Goal: Task Accomplishment & Management: Manage account settings

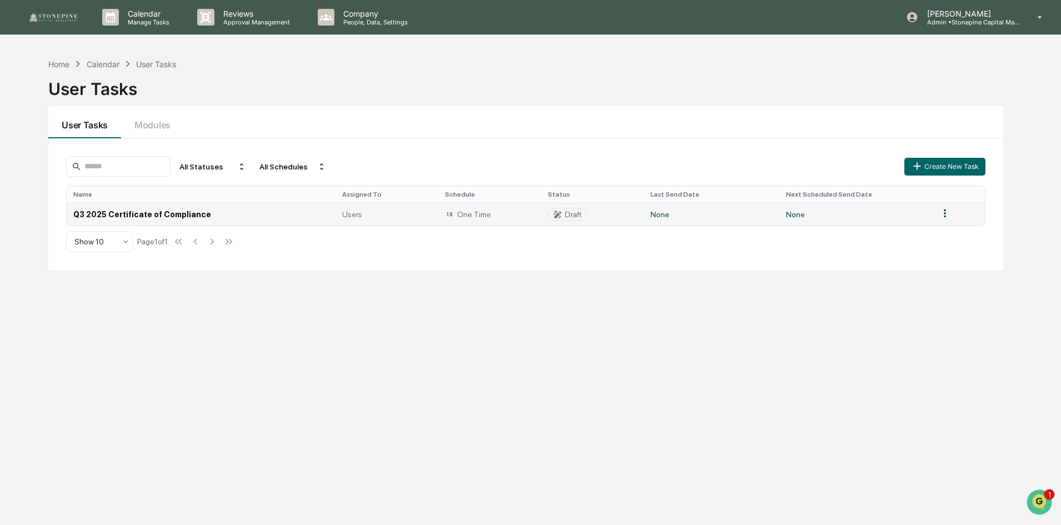
click at [145, 214] on td "Q3 2025 Certificate of Compliance" at bounding box center [201, 214] width 268 height 23
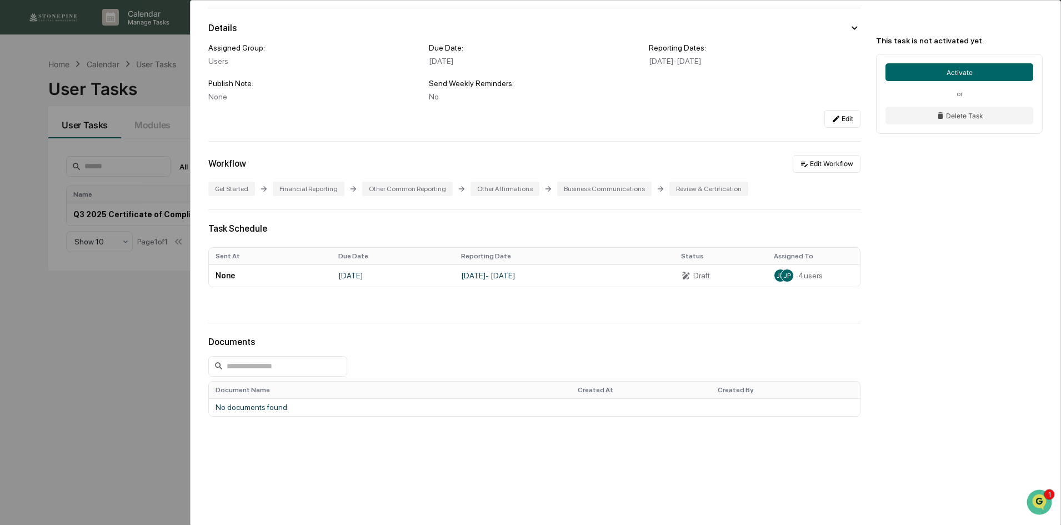
scroll to position [91, 0]
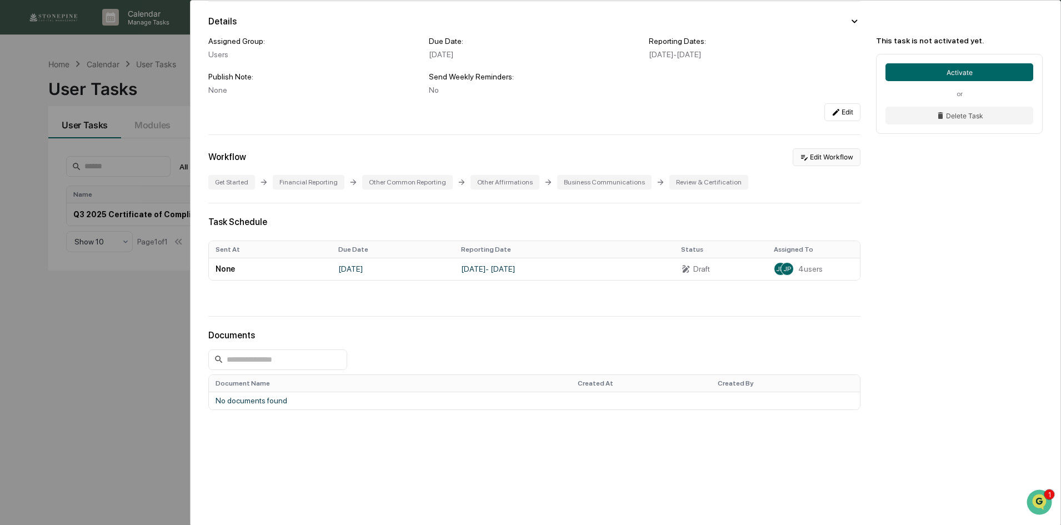
click at [793, 156] on button "Edit Workflow" at bounding box center [827, 157] width 68 height 18
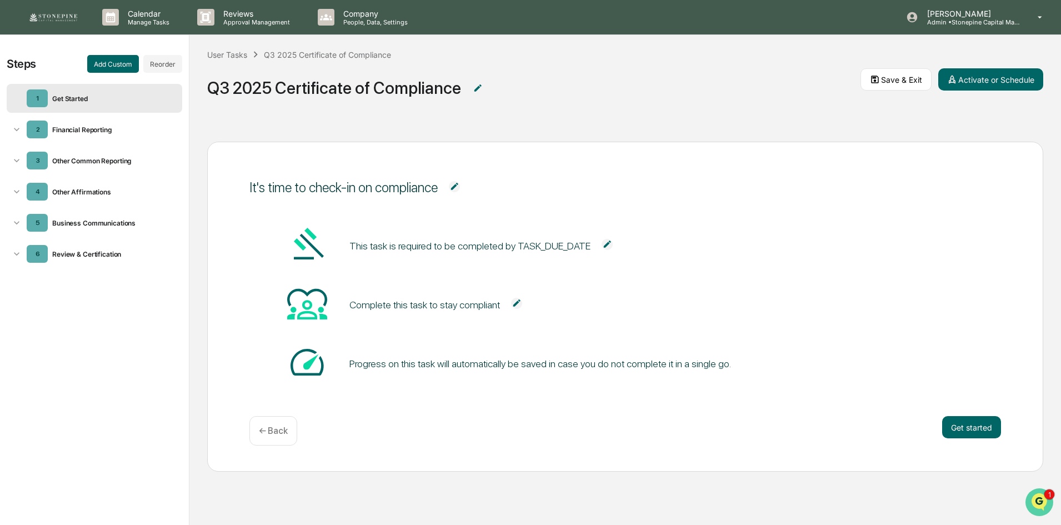
click at [1045, 506] on icon "Open customer support" at bounding box center [1039, 516] width 28 height 28
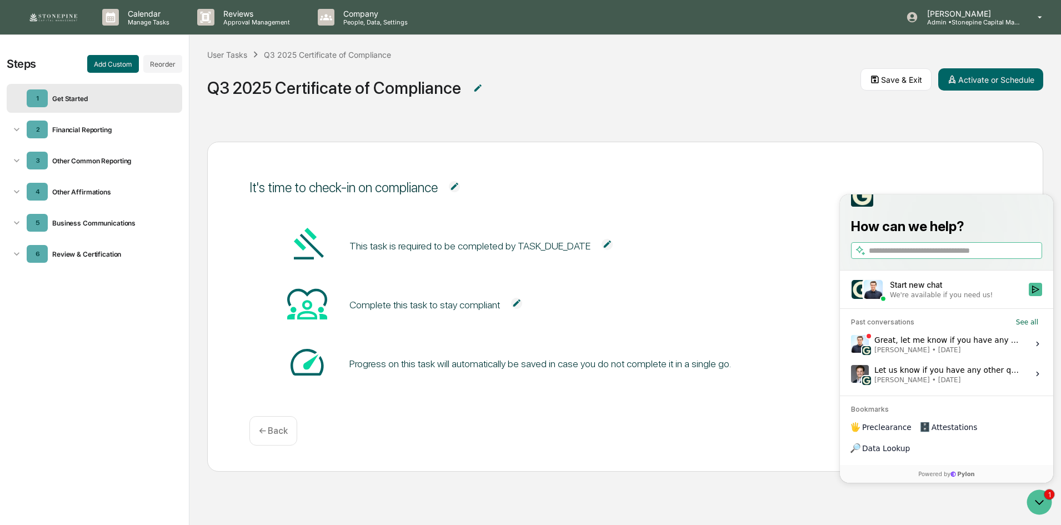
click at [971, 354] on div "Great, let me know if you have any other questions! Jack Rasmussen • Sep 17" at bounding box center [948, 343] width 148 height 21
click at [851, 344] on button "View issue" at bounding box center [850, 344] width 1 height 1
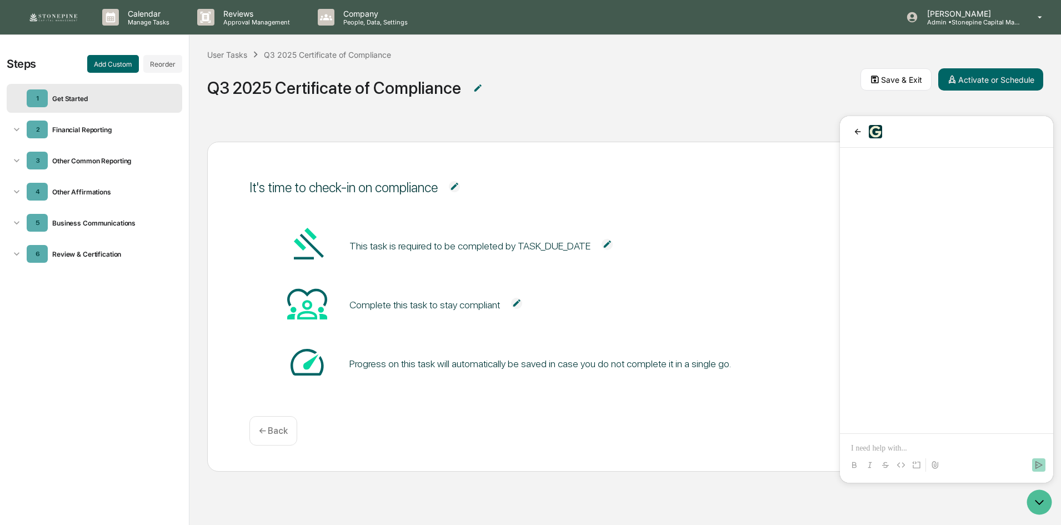
scroll to position [950, 0]
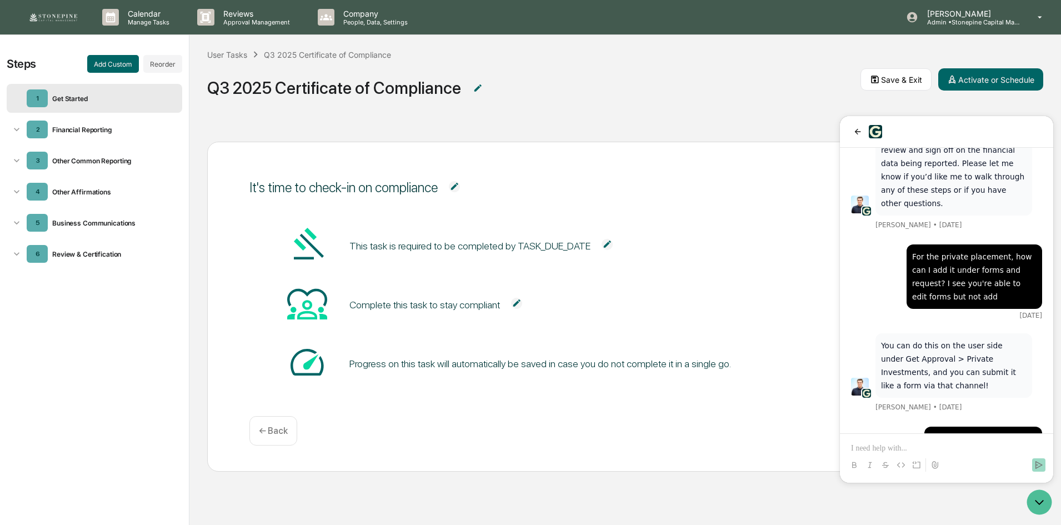
click at [971, 454] on div at bounding box center [946, 465] width 204 height 22
click at [234, 58] on div "User Tasks" at bounding box center [227, 54] width 40 height 9
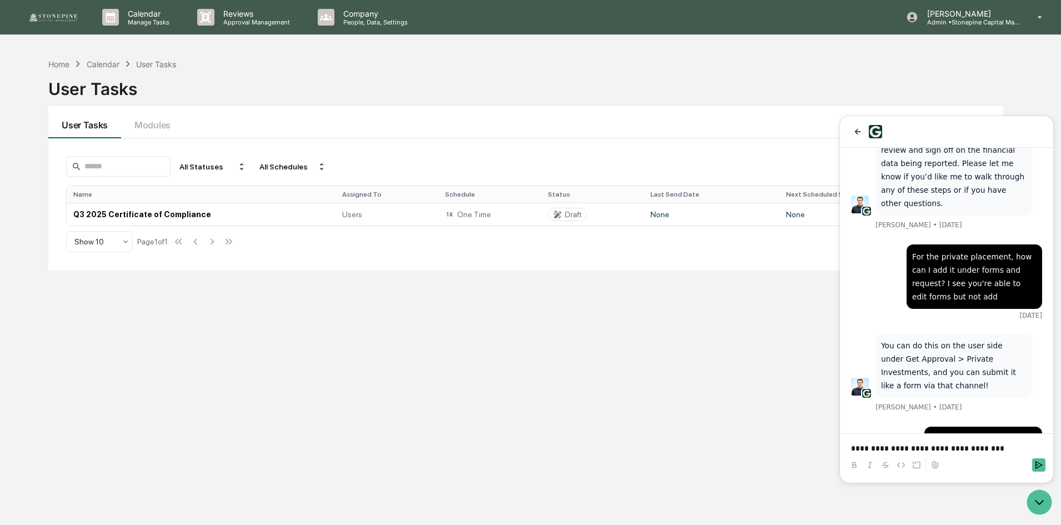
click at [1006, 449] on p "**********" at bounding box center [946, 448] width 191 height 11
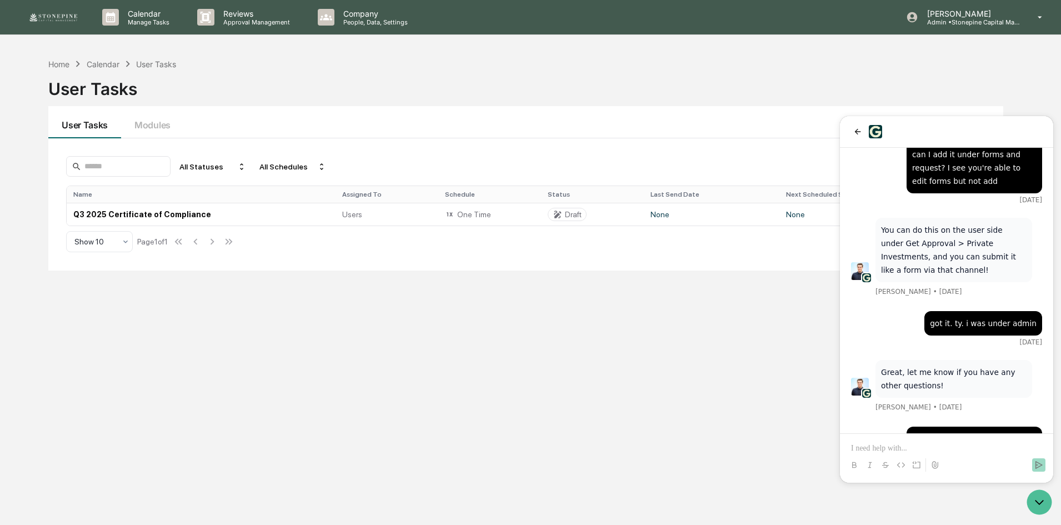
scroll to position [1185, 0]
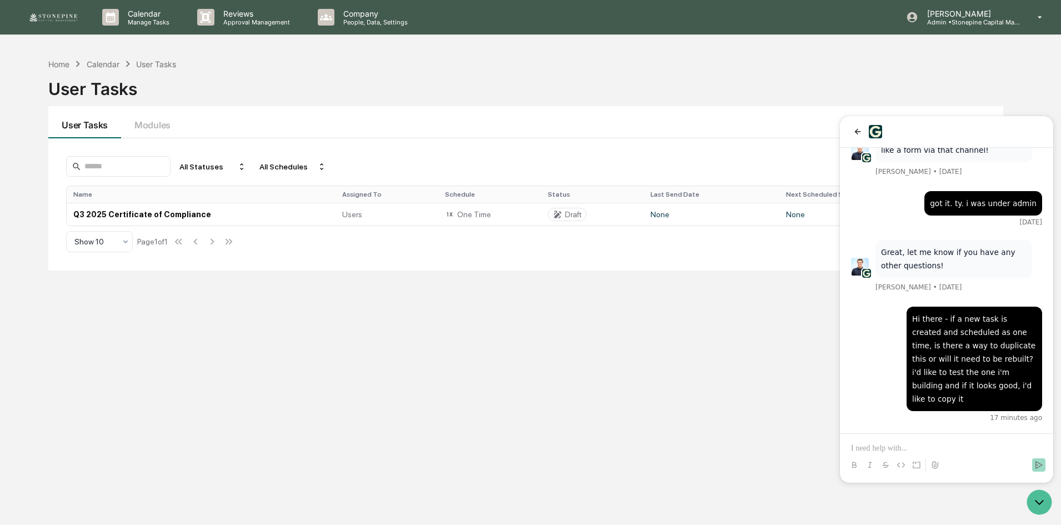
click at [724, 298] on div "Home Calendar User Tasks User Tasks User Tasks Modules All Statuses All Schedul…" at bounding box center [526, 315] width 988 height 525
click at [1045, 511] on icon "Open customer support" at bounding box center [1039, 502] width 28 height 28
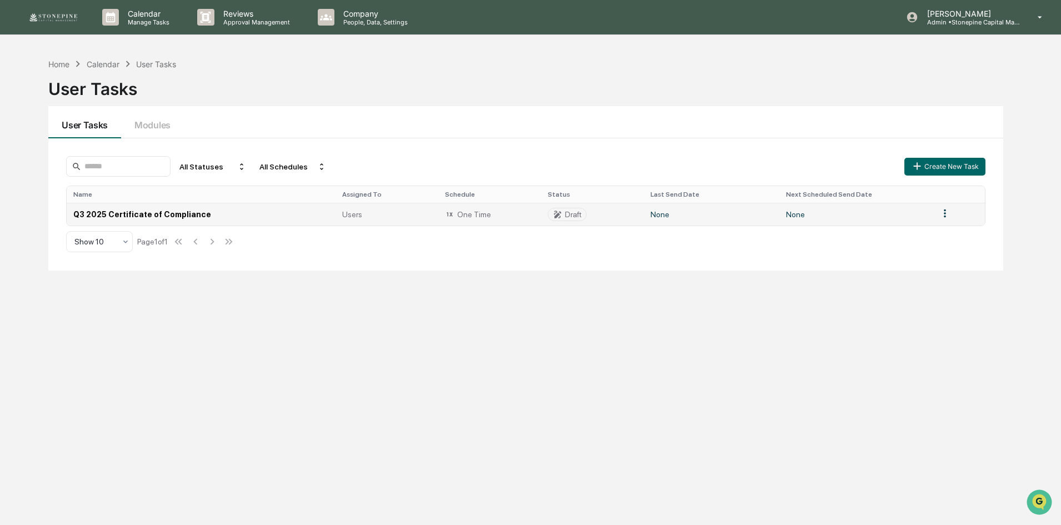
click at [941, 213] on html "Calendar Manage Tasks Reviews Approval Management Company People, Data, Setting…" at bounding box center [530, 262] width 1061 height 525
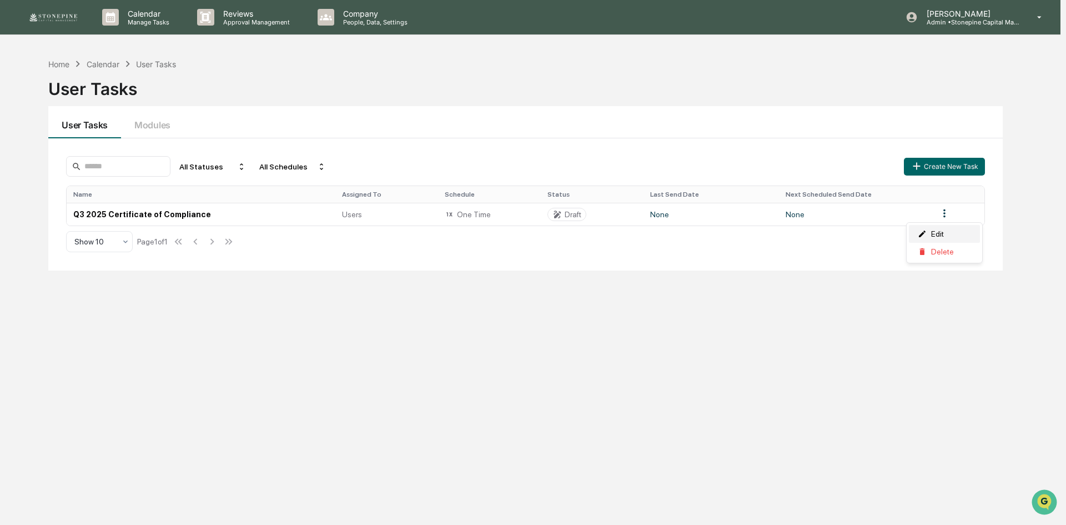
click at [939, 234] on div "Edit" at bounding box center [944, 234] width 71 height 18
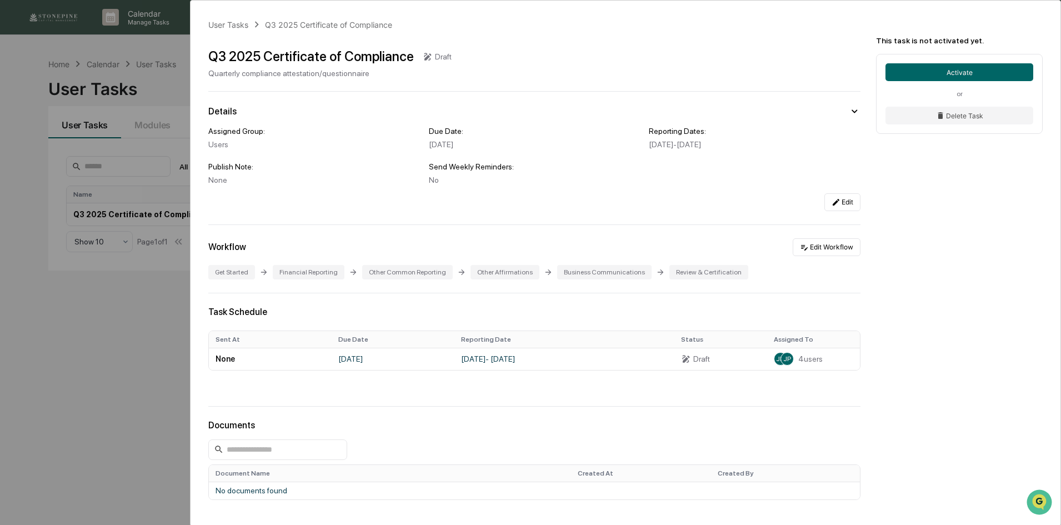
click at [258, 136] on div "Assigned Group: Users" at bounding box center [314, 138] width 212 height 22
click at [841, 192] on div "Assigned Group: Users Due Date: October 29, 2025 Reporting Dates: July 1, 2025 …" at bounding box center [534, 169] width 652 height 84
click at [842, 200] on button "Edit" at bounding box center [842, 202] width 36 height 18
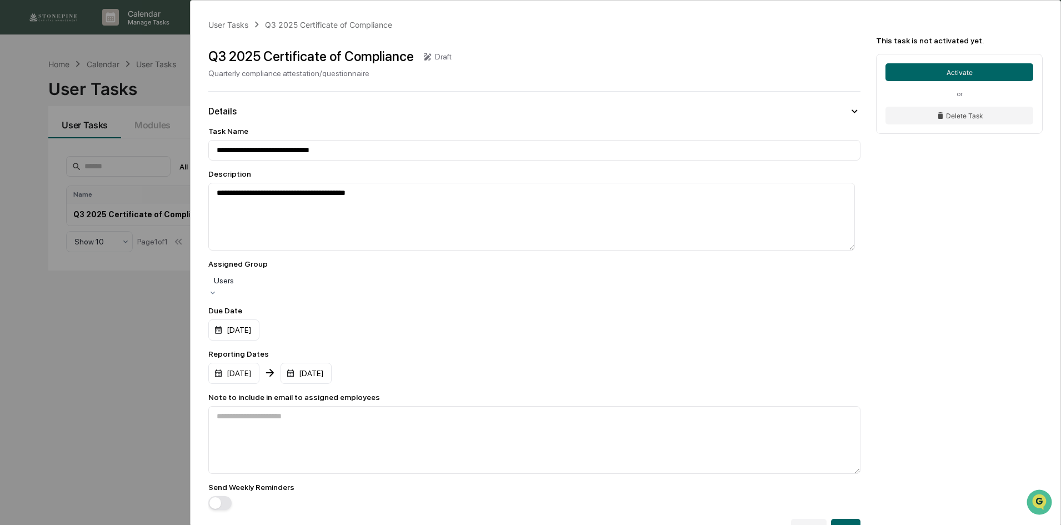
click at [419, 293] on div "Users" at bounding box center [534, 285] width 652 height 24
click at [98, 383] on div "**********" at bounding box center [530, 262] width 1061 height 525
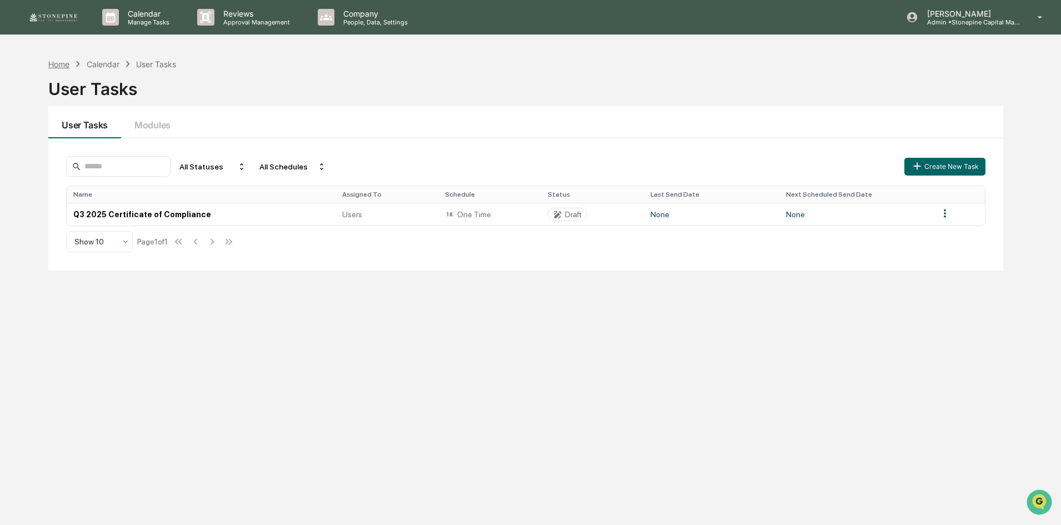
click at [65, 66] on div "Home" at bounding box center [58, 63] width 21 height 9
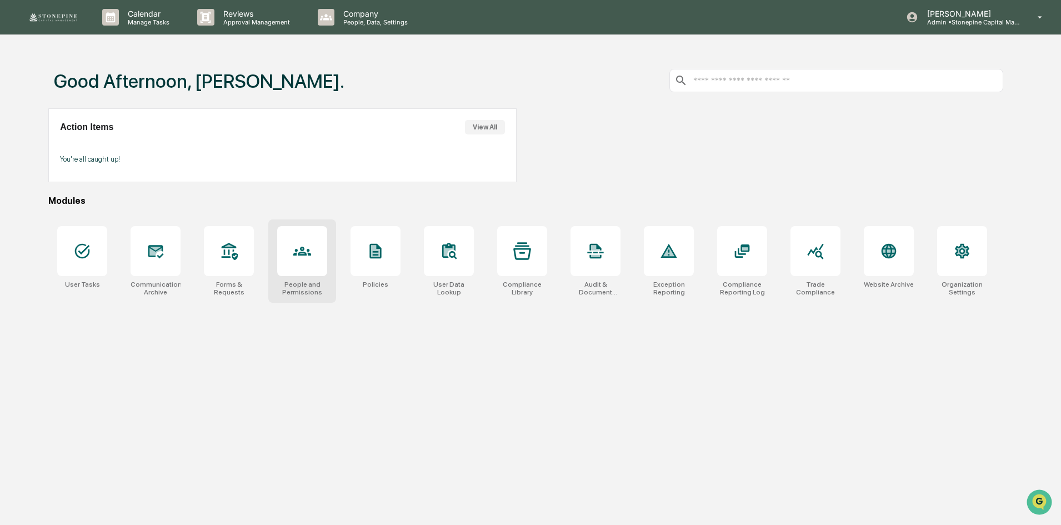
click at [310, 247] on icon at bounding box center [302, 251] width 18 height 18
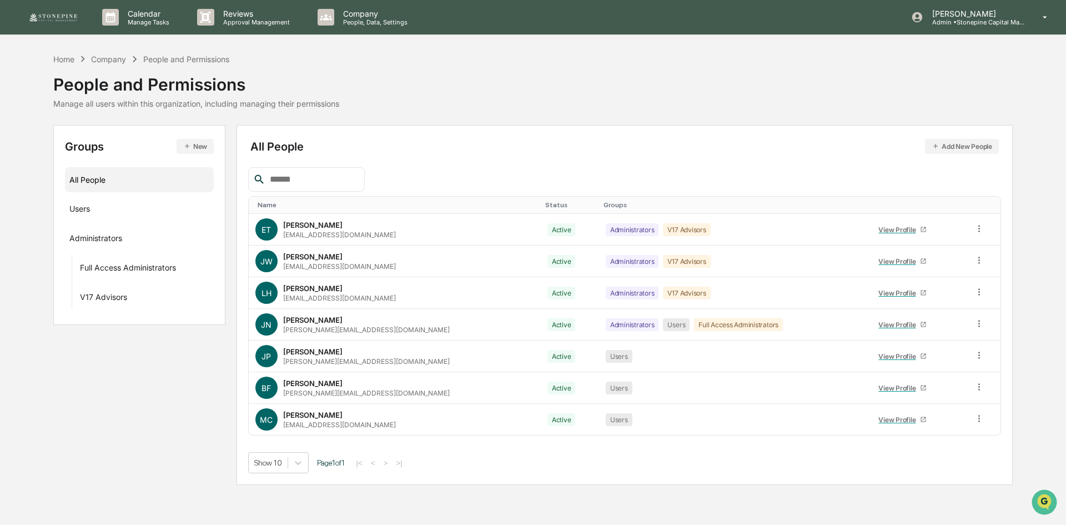
click at [189, 142] on button "New" at bounding box center [195, 146] width 37 height 15
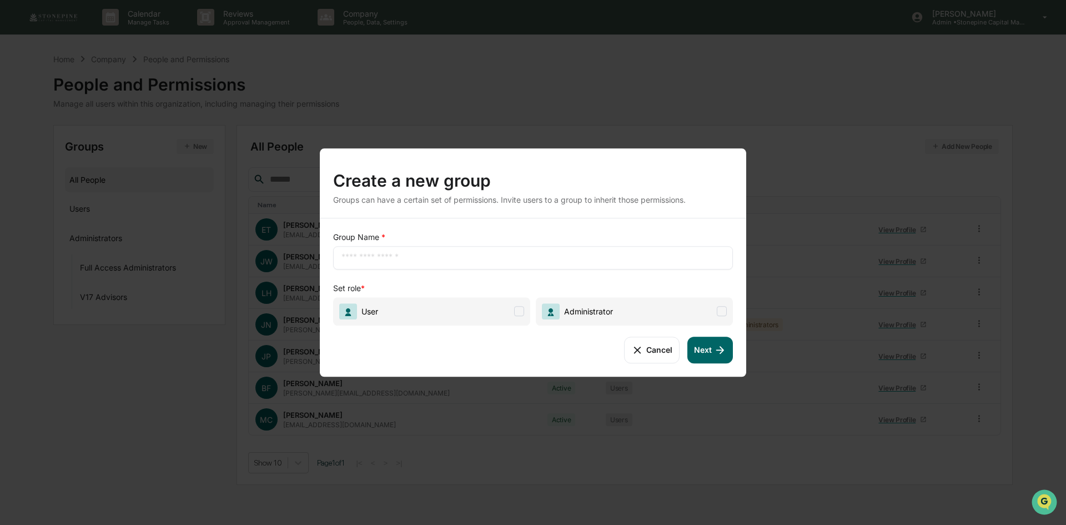
click at [438, 257] on input "text" at bounding box center [533, 257] width 383 height 11
type input "****"
click at [467, 274] on div "Group Name * **** ​ Set role * User Administrator" at bounding box center [533, 279] width 400 height 94
click at [714, 314] on span "Administrator" at bounding box center [634, 311] width 197 height 28
click at [525, 310] on span "User" at bounding box center [431, 311] width 197 height 28
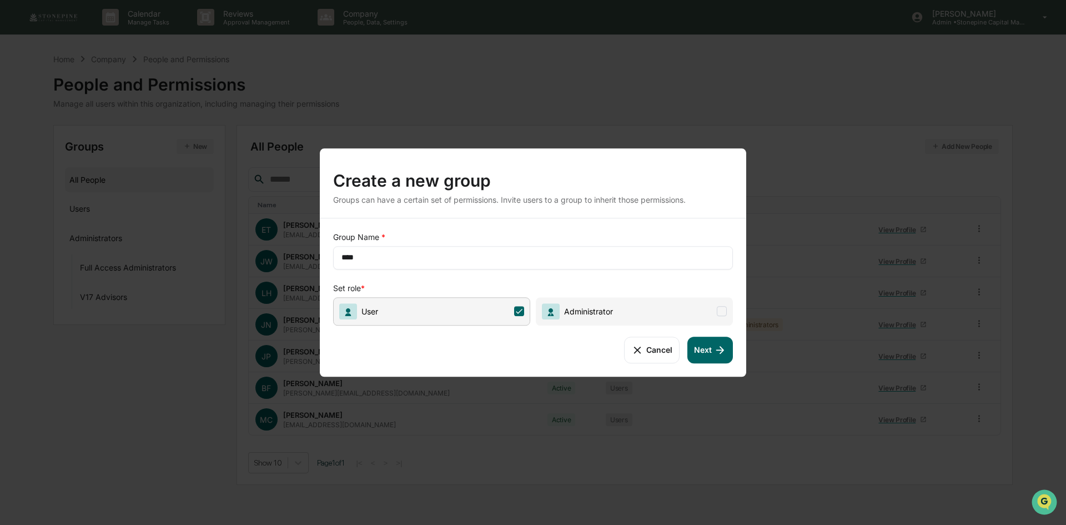
click at [726, 310] on span at bounding box center [722, 311] width 10 height 10
click at [498, 257] on input "****" at bounding box center [533, 257] width 383 height 11
click at [698, 344] on button "Next" at bounding box center [711, 350] width 46 height 27
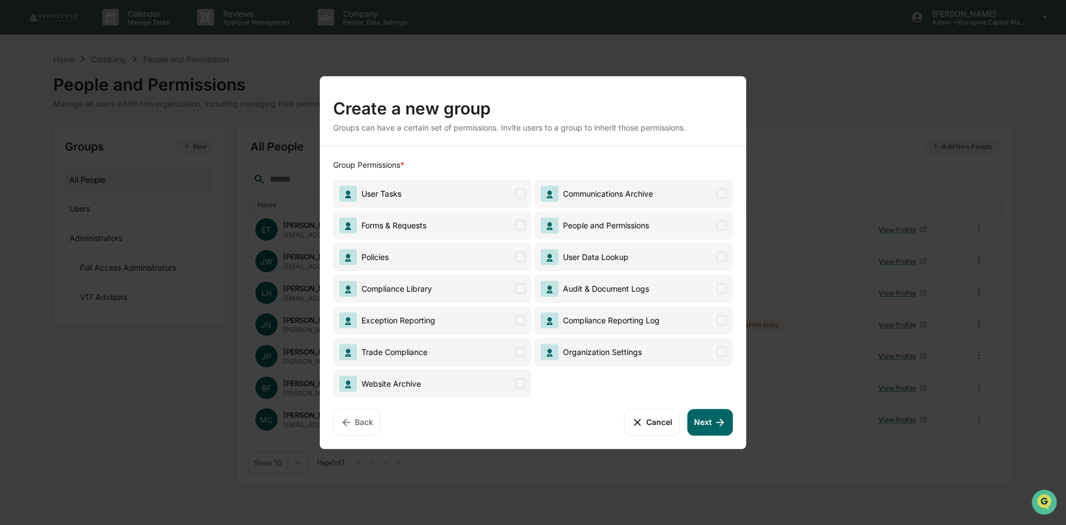
click at [519, 197] on span at bounding box center [520, 193] width 10 height 10
click at [519, 220] on span at bounding box center [520, 225] width 10 height 10
click at [519, 258] on span at bounding box center [520, 257] width 10 height 10
click at [520, 277] on span "Compliance Library" at bounding box center [432, 288] width 198 height 28
click at [525, 328] on span "Exception Reporting" at bounding box center [432, 320] width 198 height 28
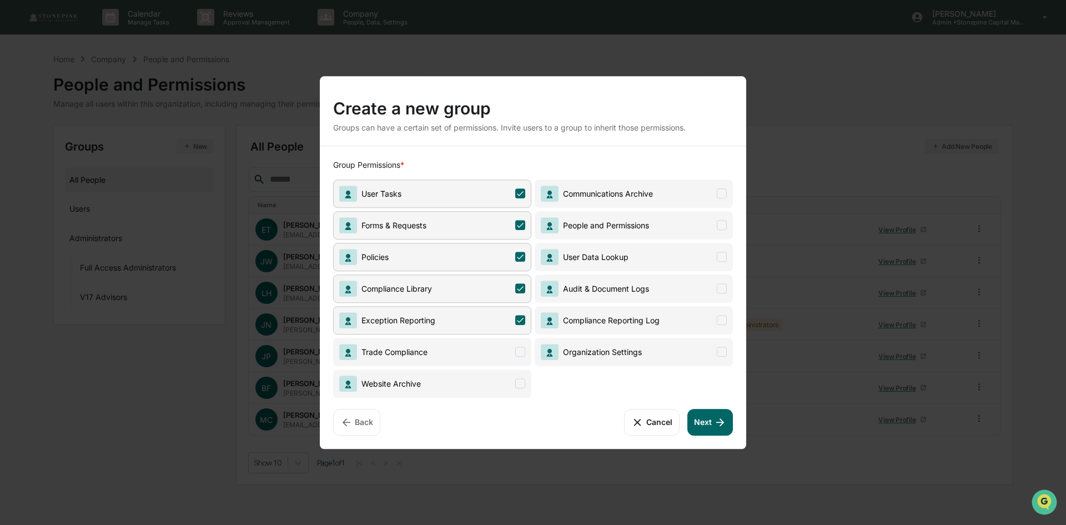
click at [525, 349] on span at bounding box center [520, 352] width 10 height 10
click at [525, 383] on span "Website Archive" at bounding box center [432, 383] width 198 height 28
click at [713, 355] on span "Organization Settings" at bounding box center [634, 352] width 198 height 28
click at [728, 318] on span "Compliance Reporting Log" at bounding box center [634, 320] width 198 height 28
click at [722, 293] on span at bounding box center [722, 288] width 10 height 10
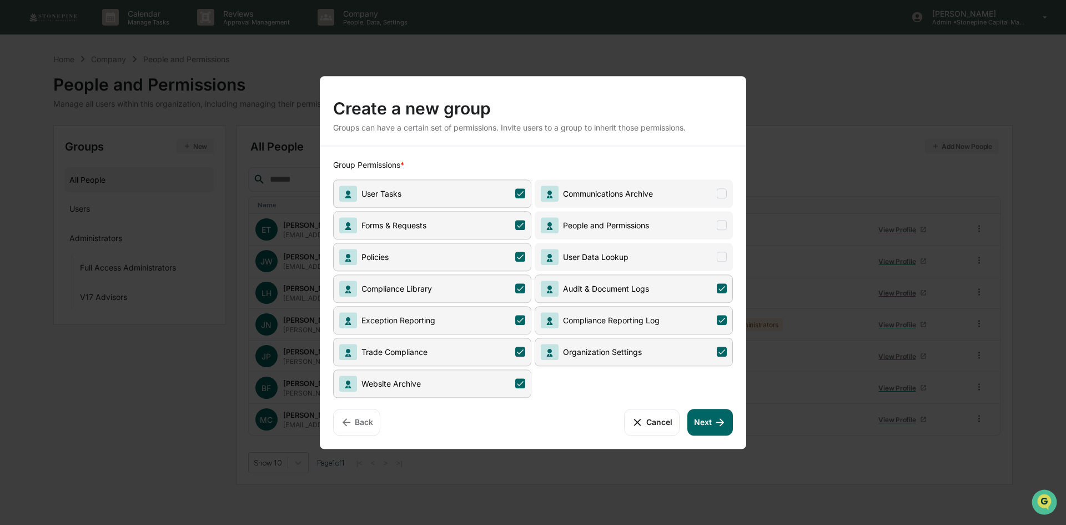
click at [720, 259] on span at bounding box center [722, 257] width 10 height 10
click at [718, 228] on span at bounding box center [722, 225] width 10 height 10
click at [721, 200] on span "Communications Archive" at bounding box center [634, 193] width 198 height 28
click at [717, 417] on icon at bounding box center [720, 422] width 12 height 12
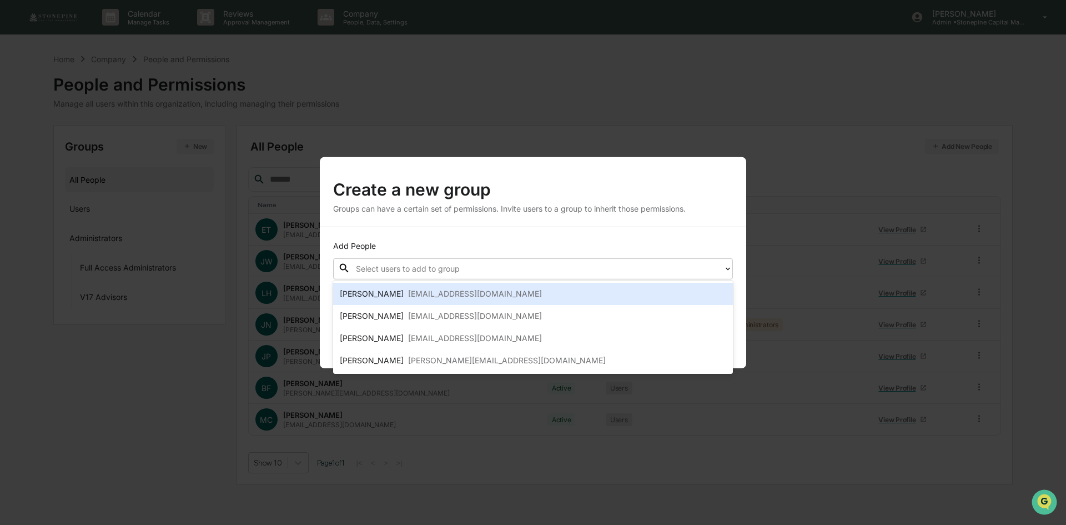
click at [534, 269] on div at bounding box center [537, 268] width 362 height 13
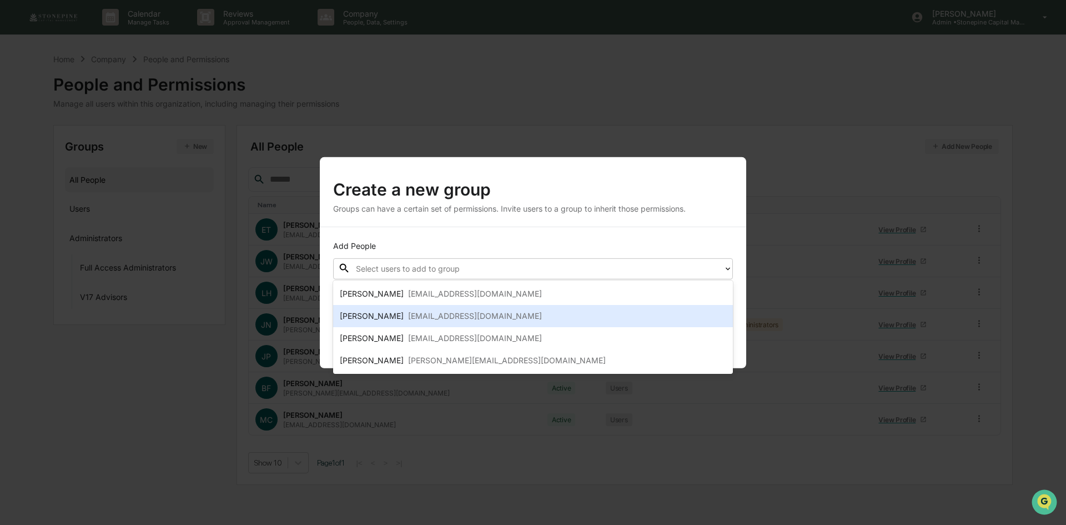
click at [509, 314] on div "jwatanapun@v17advisors.com" at bounding box center [475, 315] width 134 height 13
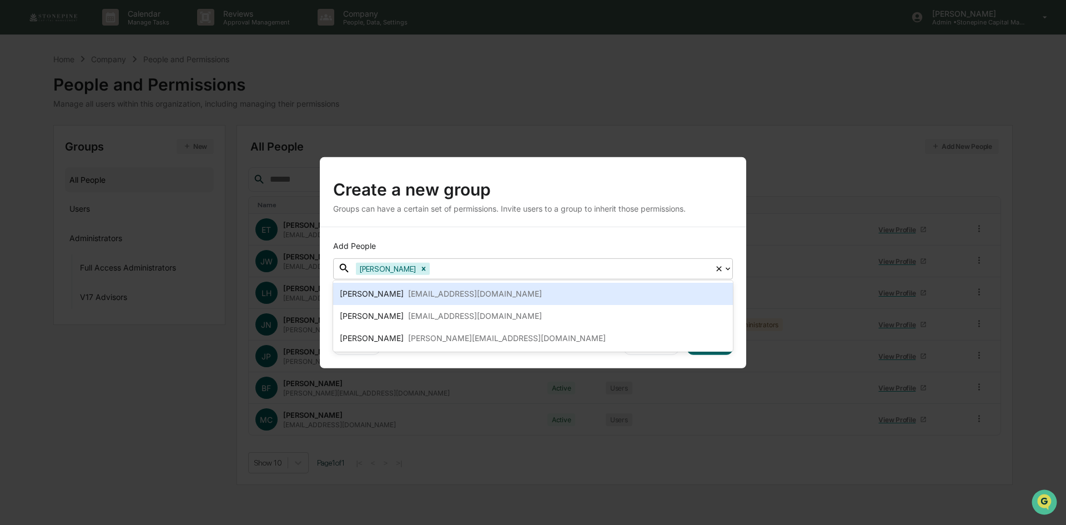
click at [548, 242] on div "Add People" at bounding box center [533, 245] width 400 height 11
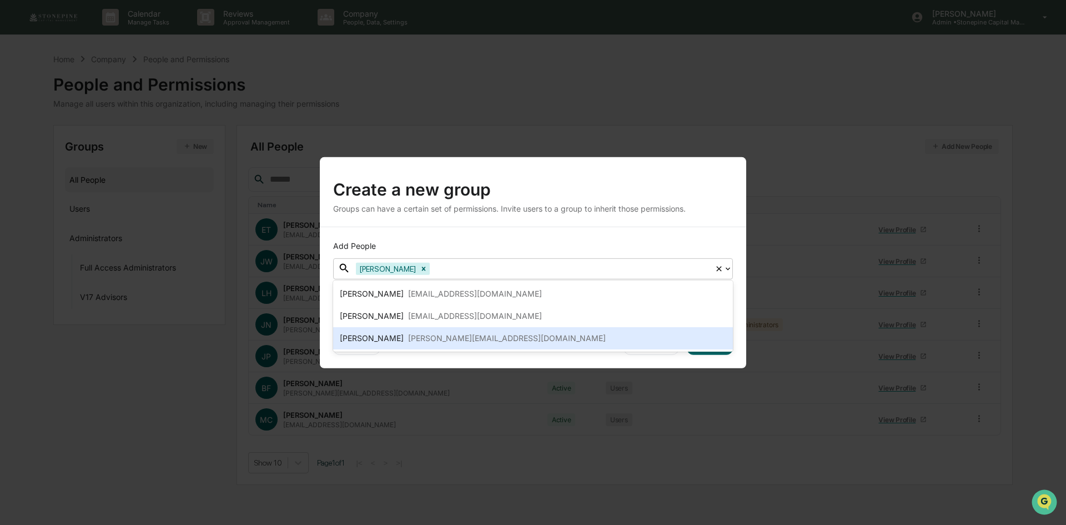
click at [703, 362] on div "Add People option Jessica Watanapun, selected. 3 results available. Use Up and …" at bounding box center [533, 297] width 427 height 141
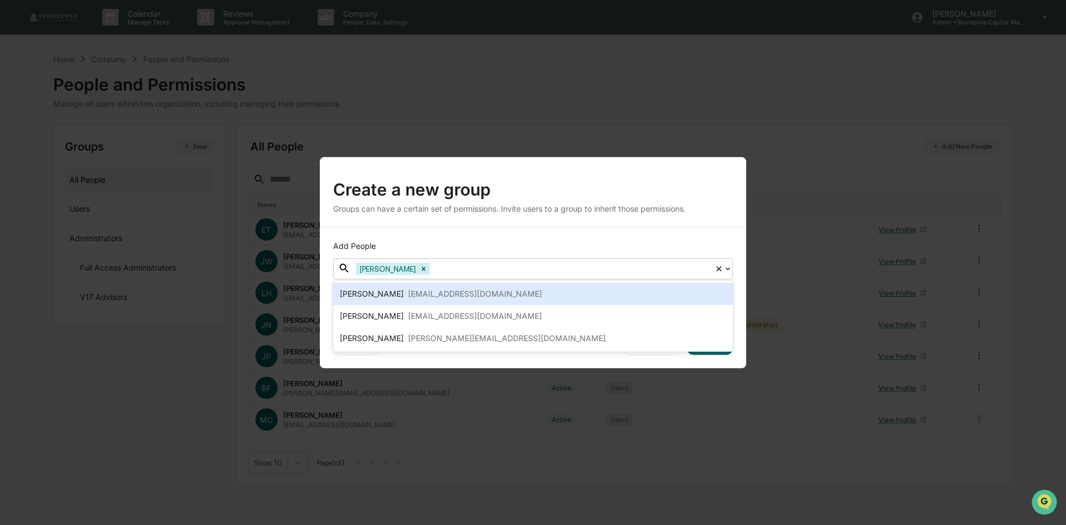
click at [705, 226] on div at bounding box center [533, 226] width 427 height 1
click at [395, 269] on div "[PERSON_NAME]" at bounding box center [387, 268] width 62 height 12
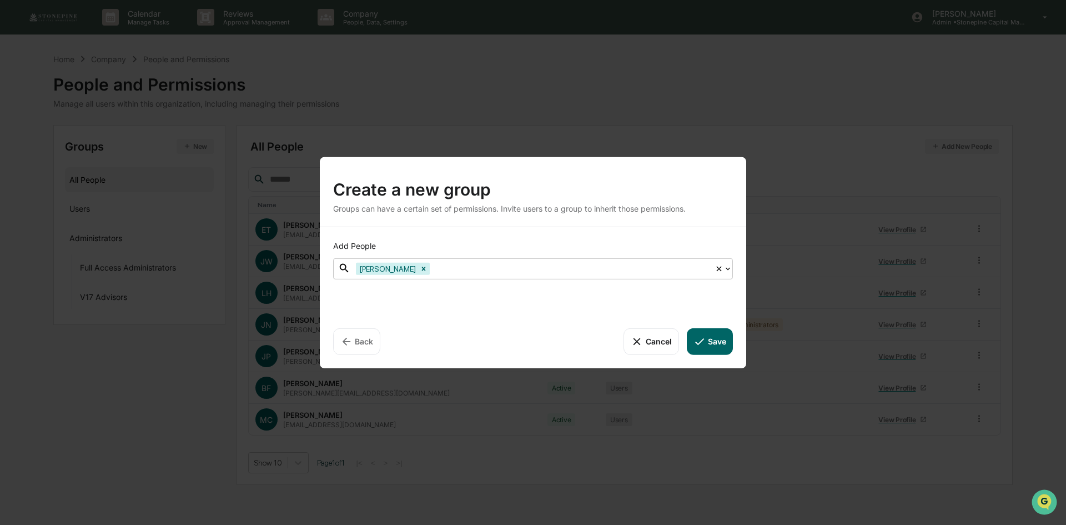
click at [714, 335] on button "Save" at bounding box center [710, 341] width 46 height 27
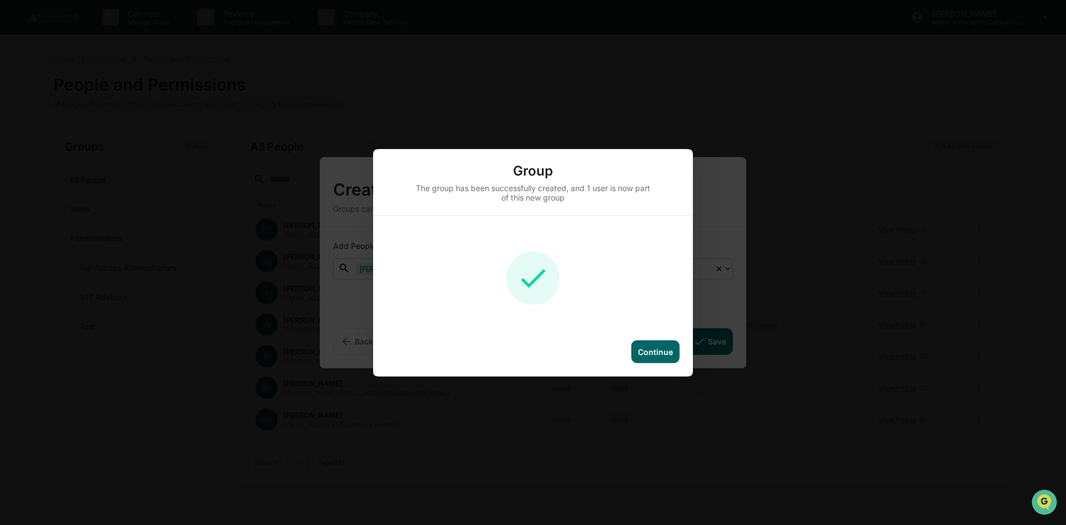
click at [665, 345] on div "Continue" at bounding box center [655, 351] width 48 height 23
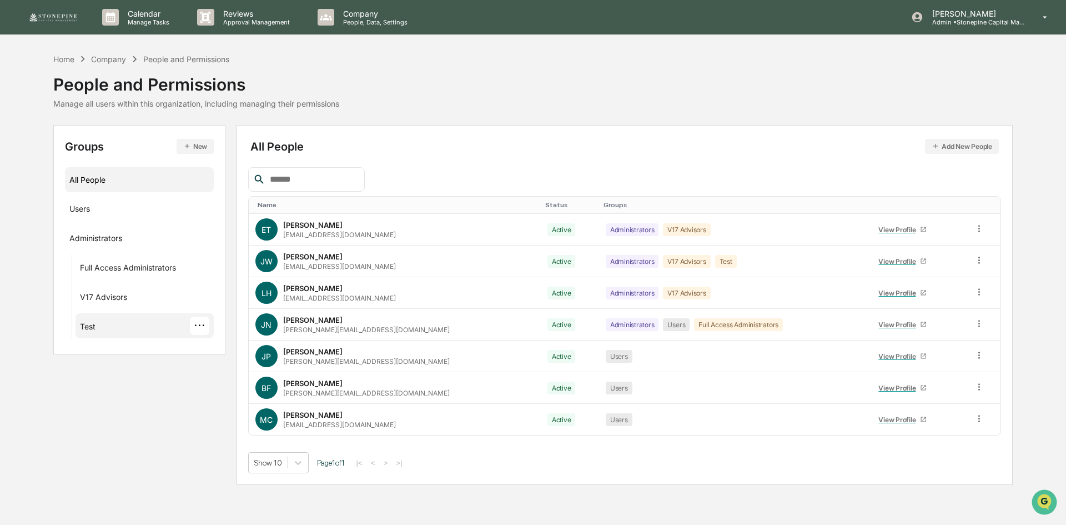
click at [120, 323] on div "Test ···" at bounding box center [144, 326] width 129 height 18
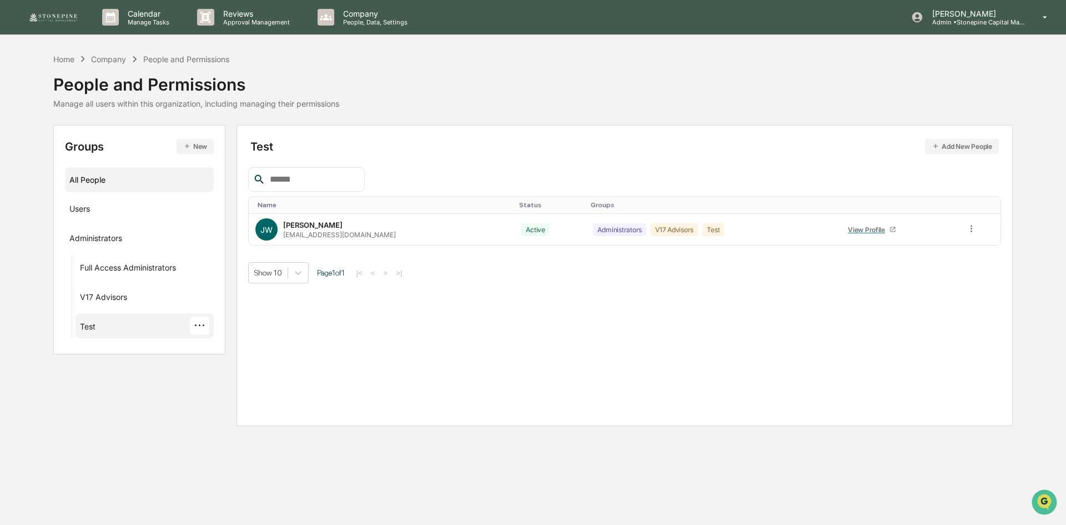
click at [113, 185] on div "All People" at bounding box center [139, 179] width 140 height 18
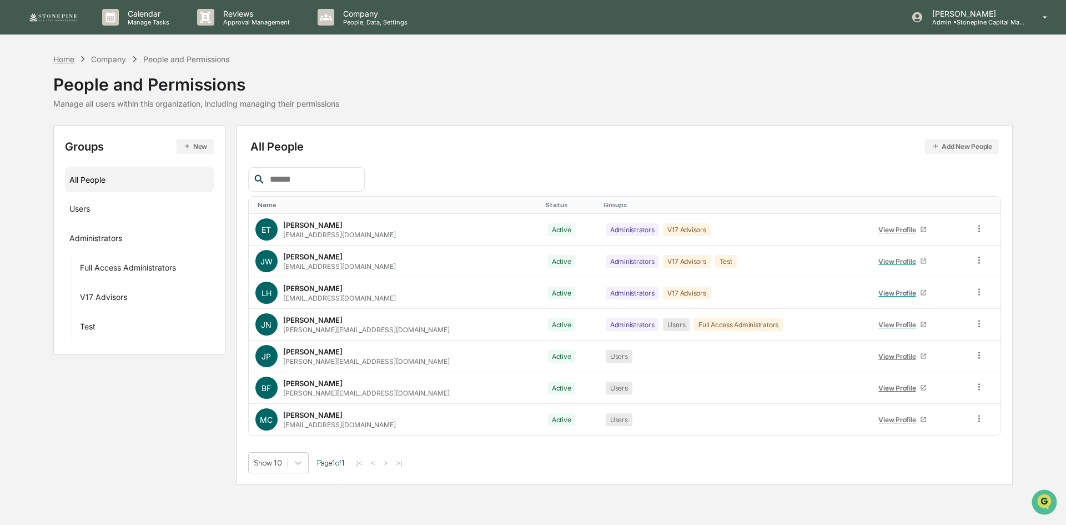
click at [65, 60] on div "Home" at bounding box center [63, 58] width 21 height 9
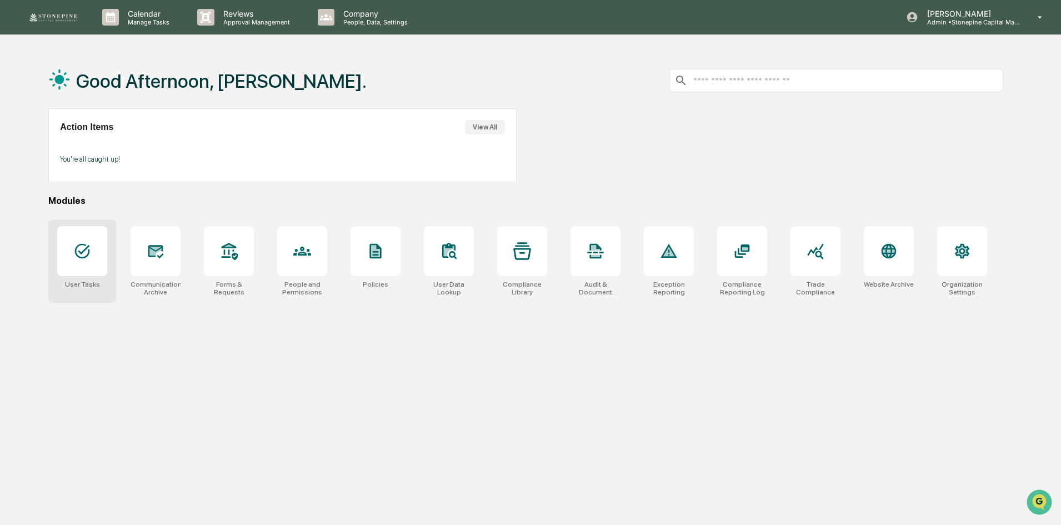
click at [109, 258] on div "User Tasks" at bounding box center [82, 260] width 68 height 83
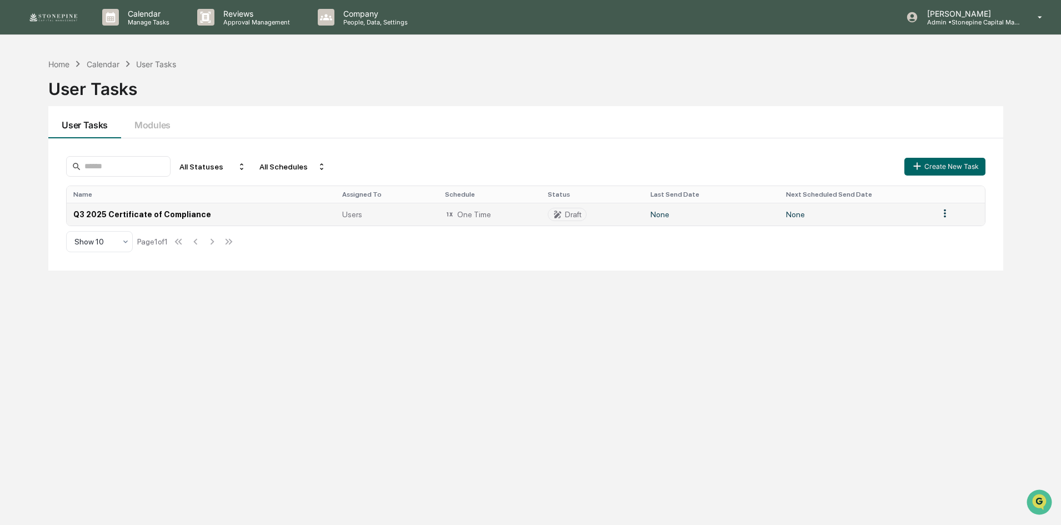
click at [946, 211] on html "Calendar Manage Tasks Reviews Approval Management Company People, Data, Setting…" at bounding box center [530, 262] width 1061 height 525
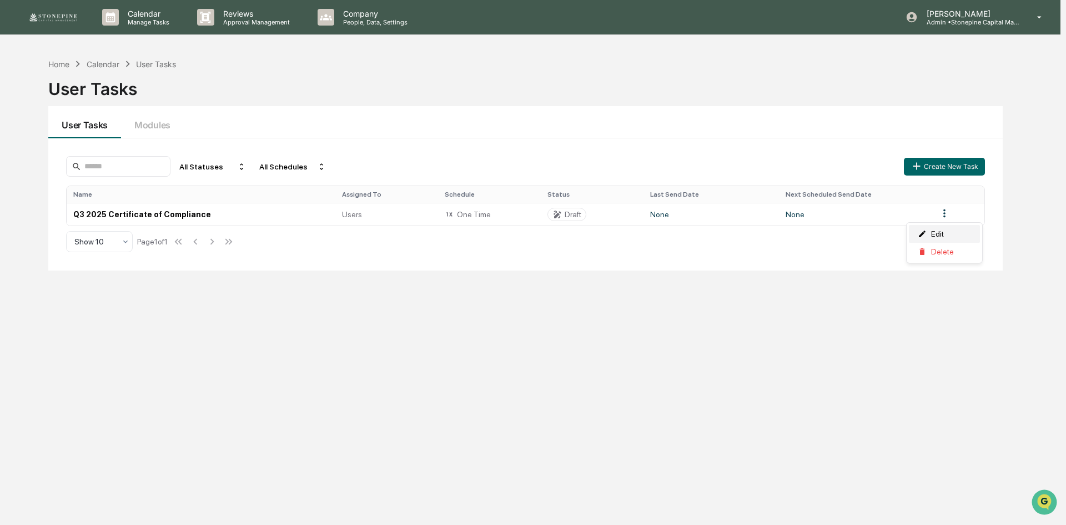
click at [945, 236] on div "Edit" at bounding box center [944, 234] width 71 height 18
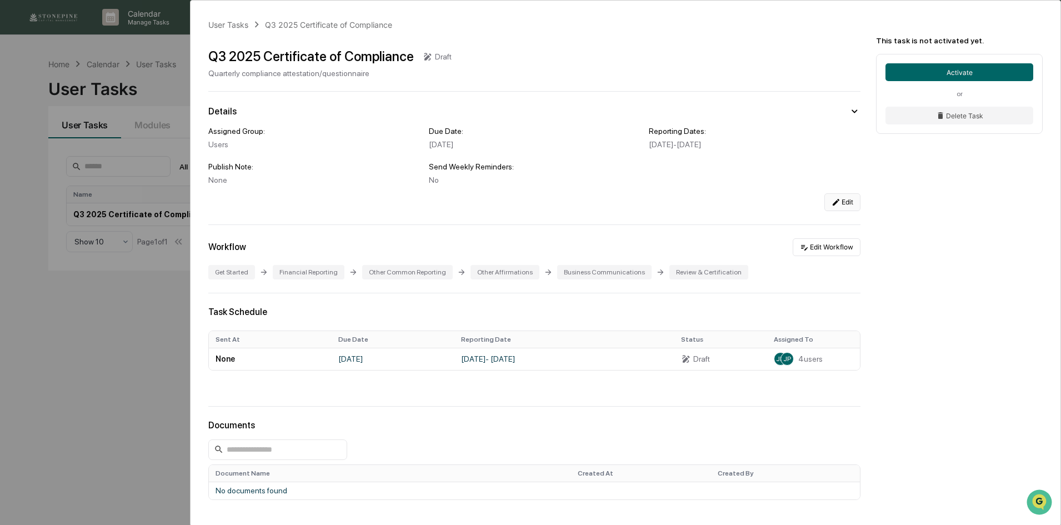
click at [833, 204] on icon at bounding box center [836, 202] width 7 height 7
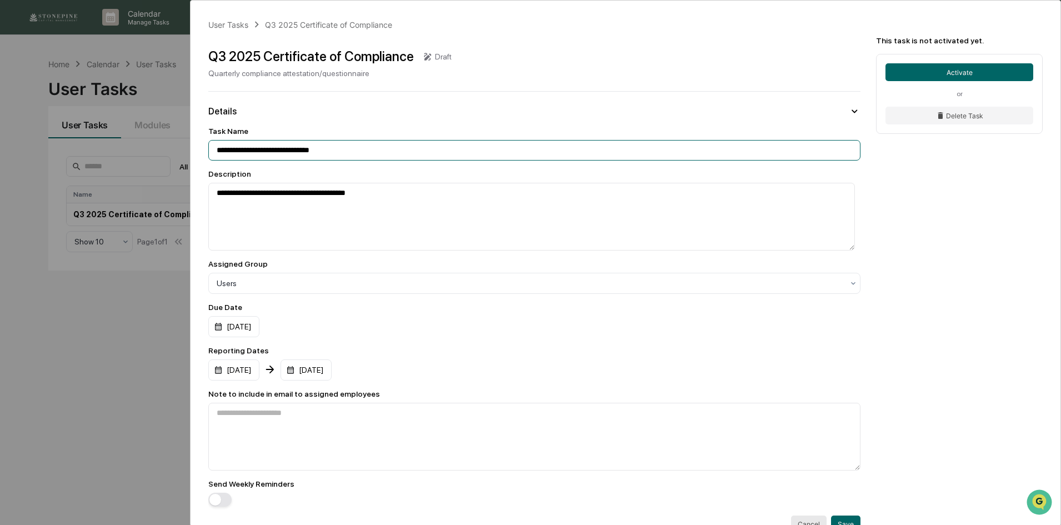
click at [400, 158] on input "**********" at bounding box center [534, 150] width 652 height 21
type input "**********"
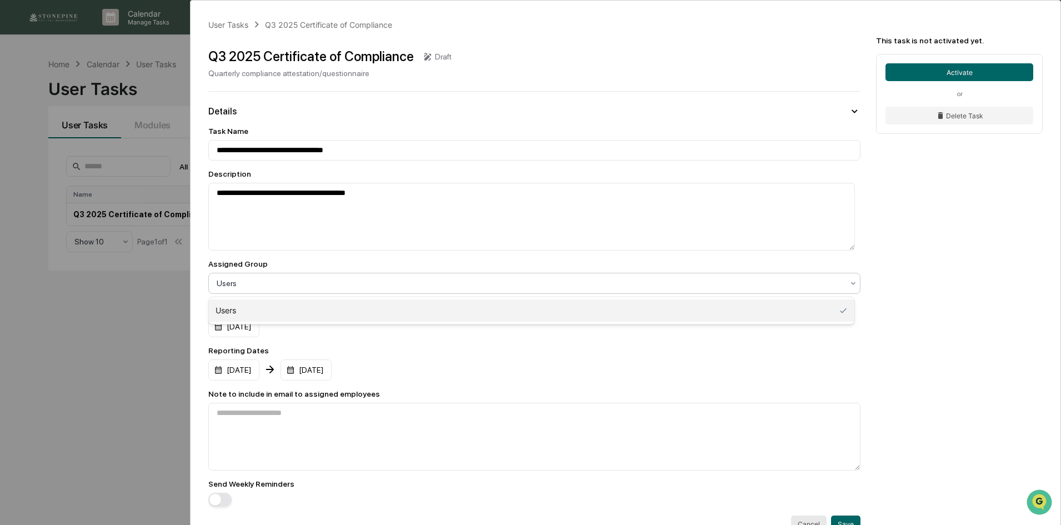
click at [380, 279] on div at bounding box center [530, 283] width 626 height 11
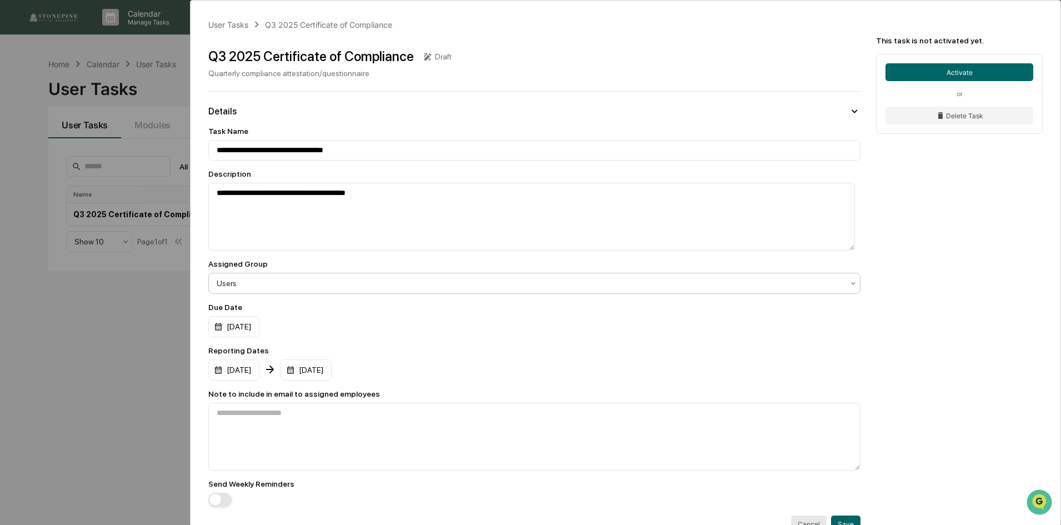
click at [814, 285] on div at bounding box center [530, 283] width 626 height 11
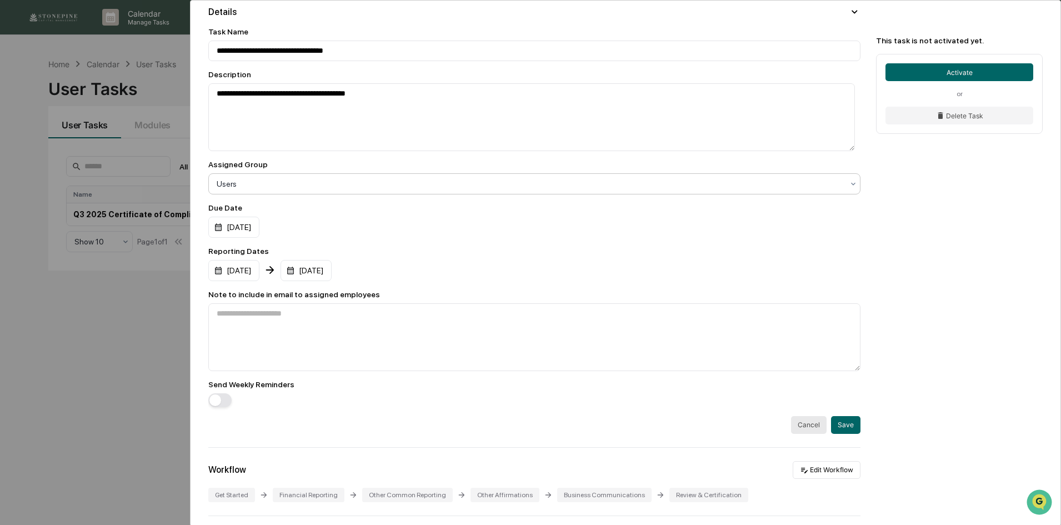
scroll to position [167, 0]
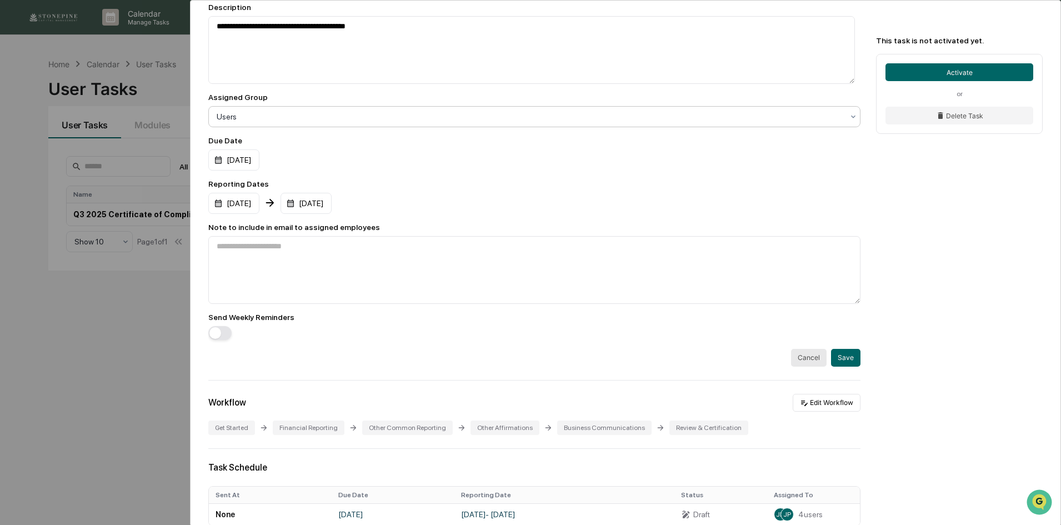
click at [386, 122] on div "Users" at bounding box center [530, 117] width 638 height 16
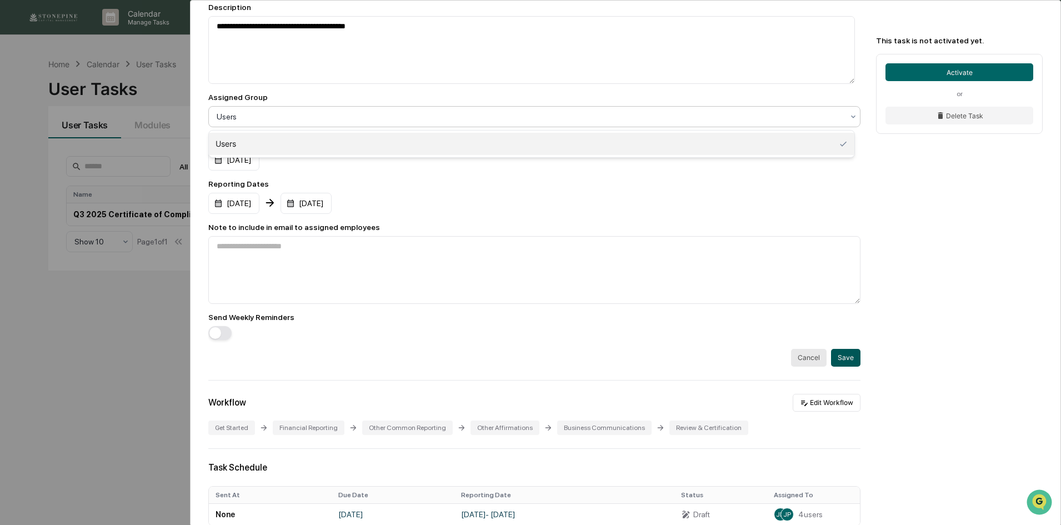
click at [842, 361] on button "Save" at bounding box center [845, 358] width 29 height 18
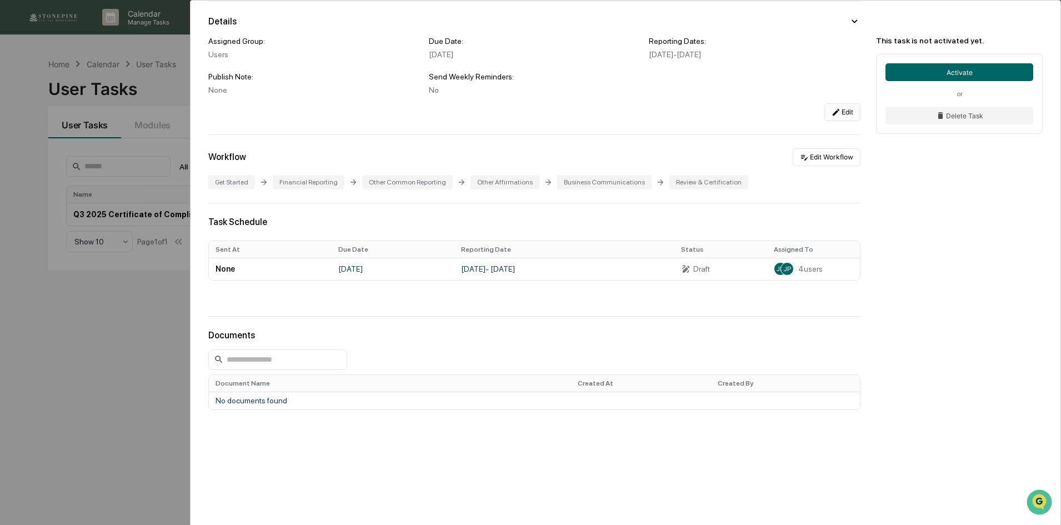
scroll to position [0, 0]
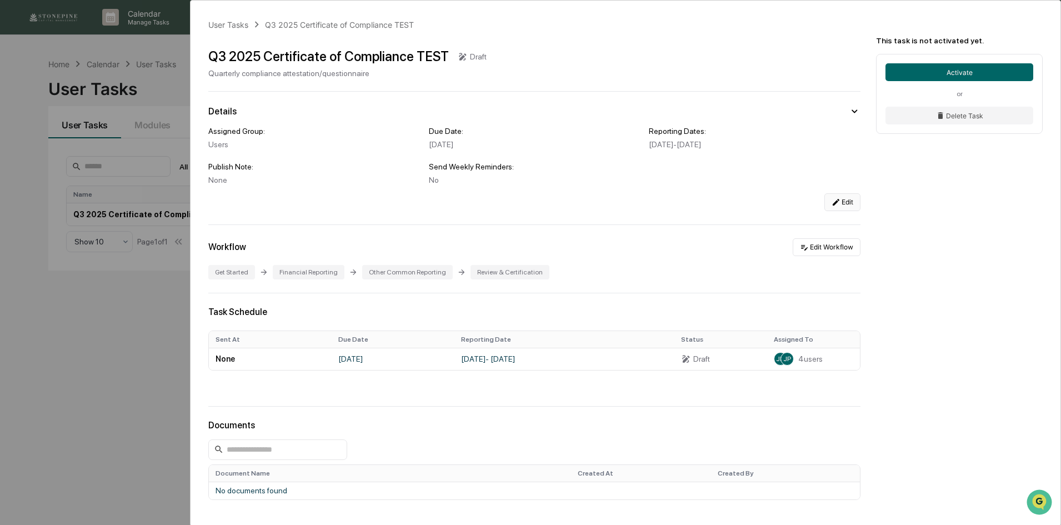
click at [101, 315] on div "User Tasks Q3 2025 Certificate of Compliance TEST Q3 2025 Certificate of Compli…" at bounding box center [530, 262] width 1061 height 525
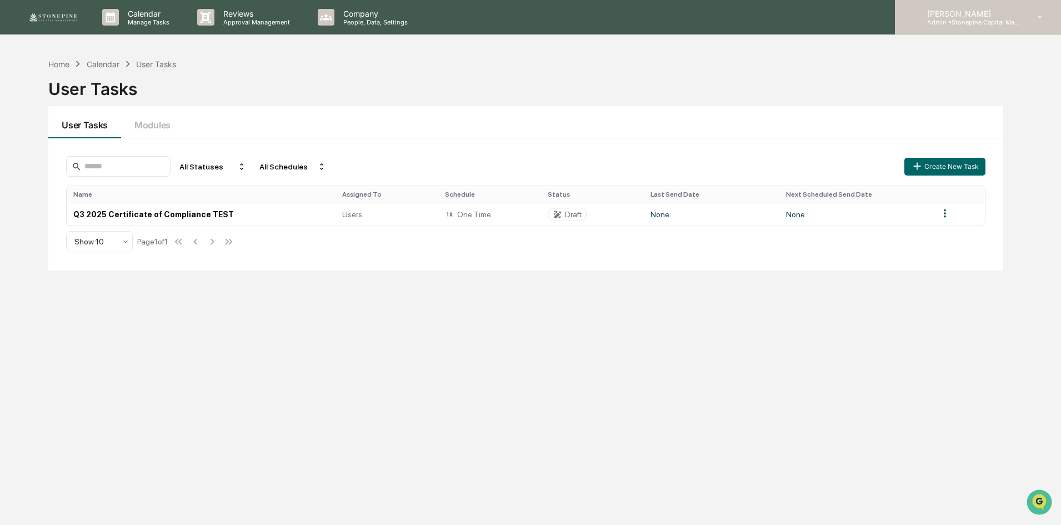
click at [998, 24] on p "Admin • Stonepine Capital Management" at bounding box center [969, 22] width 103 height 8
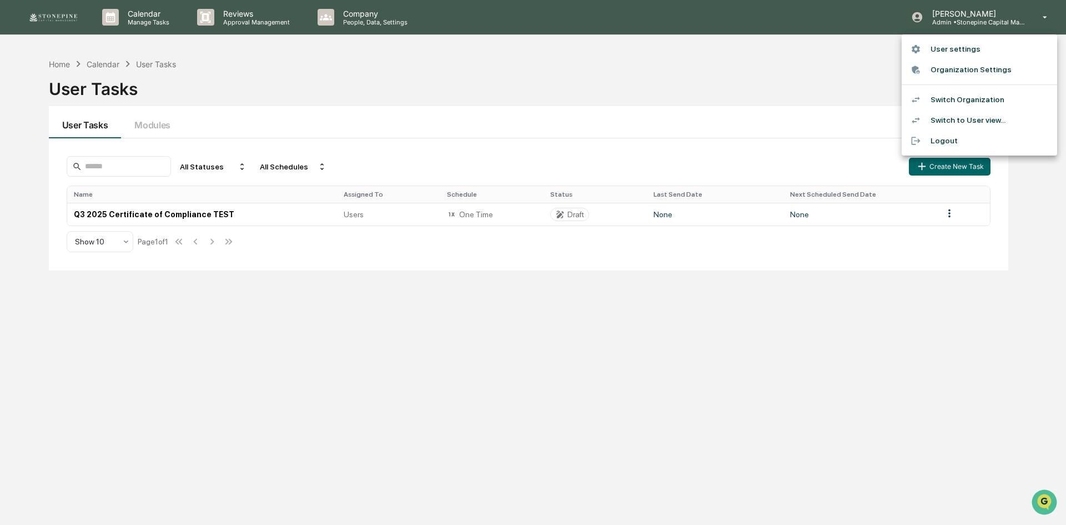
click at [959, 136] on li "Logout" at bounding box center [980, 141] width 156 height 21
